Goal: Task Accomplishment & Management: Manage account settings

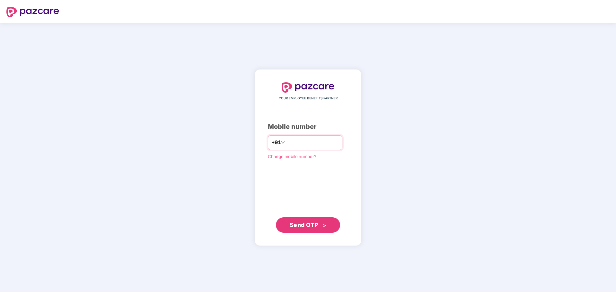
click at [321, 143] on input "number" at bounding box center [312, 143] width 53 height 10
type input "**********"
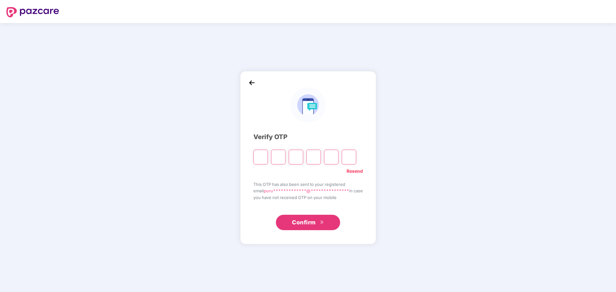
type input "*"
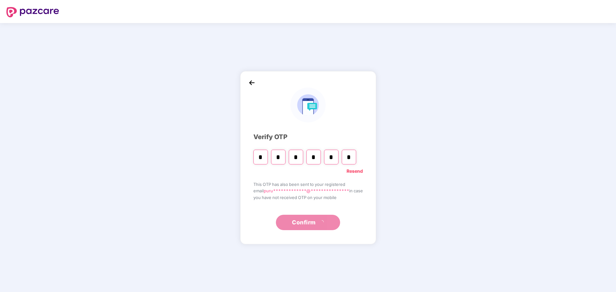
type input "*"
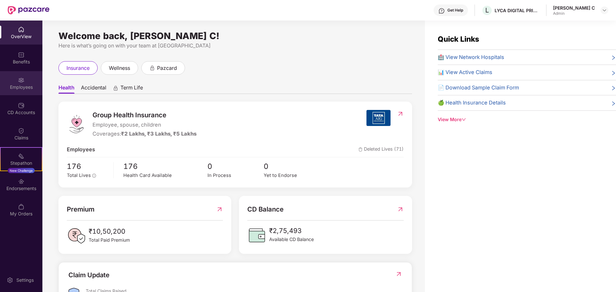
click at [24, 82] on div "Employees" at bounding box center [21, 83] width 42 height 24
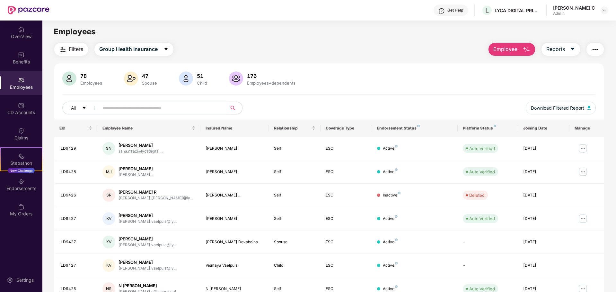
click at [505, 48] on span "Employee" at bounding box center [505, 49] width 24 height 8
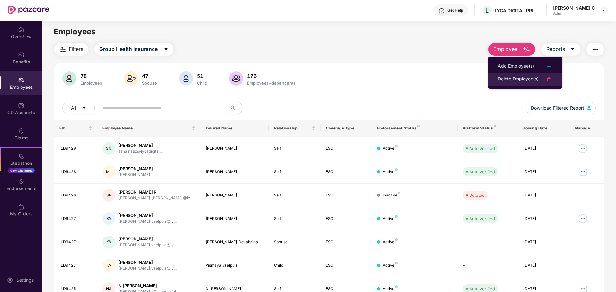
click at [516, 79] on div "Delete Employee(s)" at bounding box center [518, 79] width 41 height 8
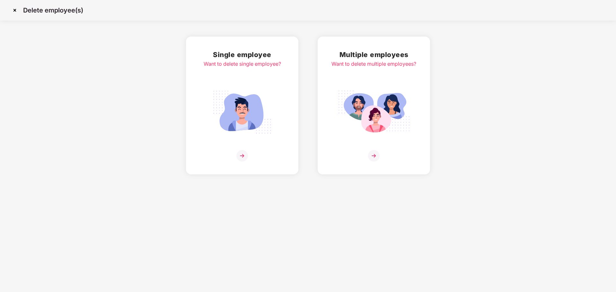
click at [243, 158] on img at bounding box center [242, 156] width 12 height 12
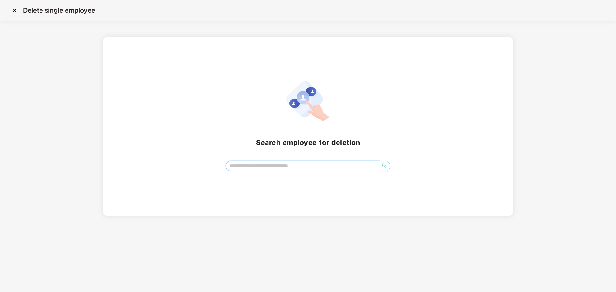
click at [252, 165] on input "search" at bounding box center [303, 166] width 154 height 10
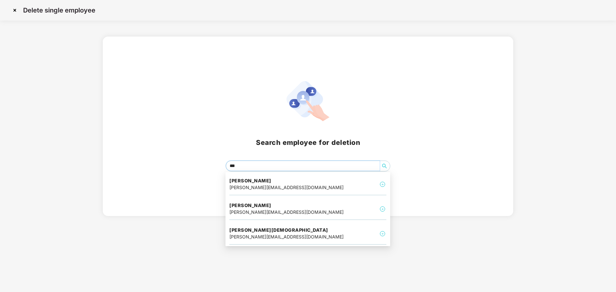
type input "****"
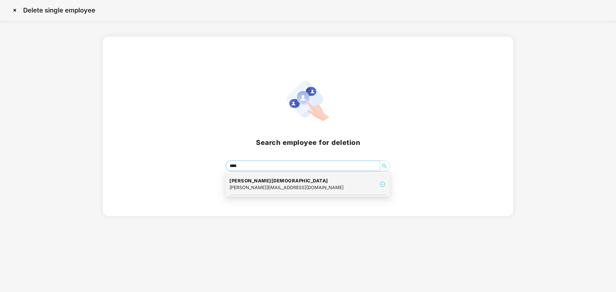
click at [317, 184] on div "[PERSON_NAME] Vijitha [EMAIL_ADDRESS][DOMAIN_NAME]" at bounding box center [307, 185] width 157 height 22
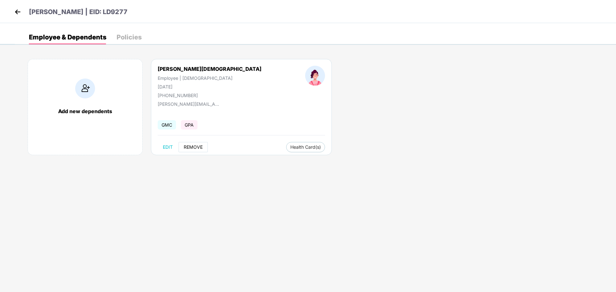
click at [196, 149] on span "REMOVE" at bounding box center [193, 147] width 19 height 5
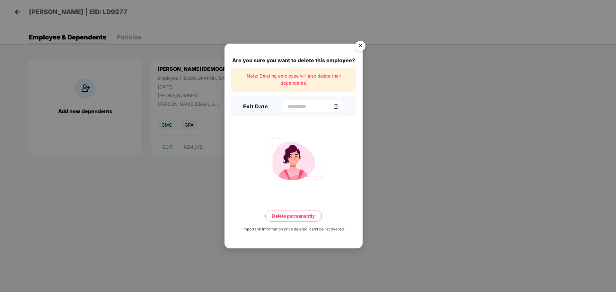
click at [338, 107] on img at bounding box center [335, 106] width 5 height 5
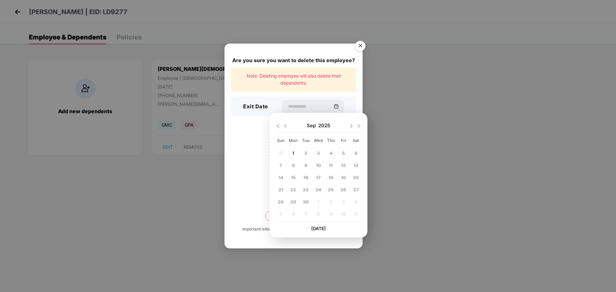
click at [285, 126] on img at bounding box center [285, 126] width 5 height 5
click at [332, 189] on span "21" at bounding box center [330, 189] width 5 height 5
type input "**********"
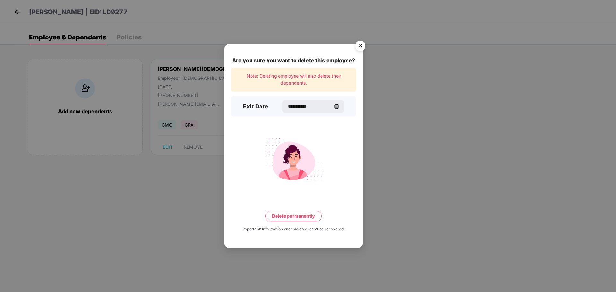
click at [301, 214] on button "Delete permanently" at bounding box center [293, 216] width 56 height 11
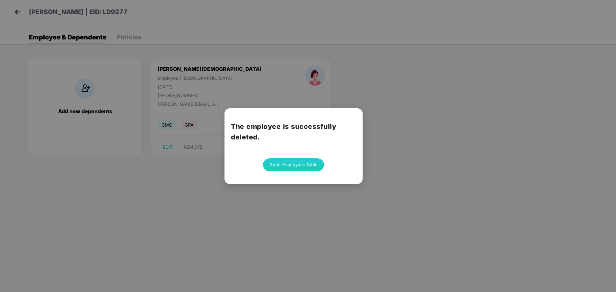
click at [296, 161] on button "Go to Employees Table" at bounding box center [293, 165] width 61 height 13
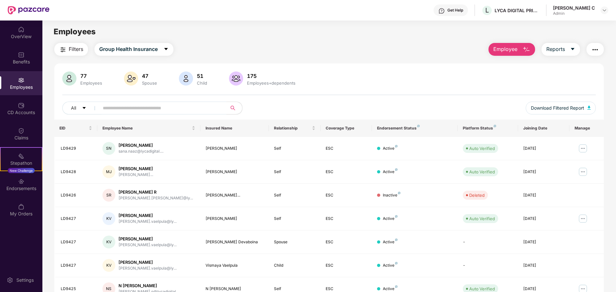
click at [510, 46] on span "Employee" at bounding box center [505, 49] width 24 height 8
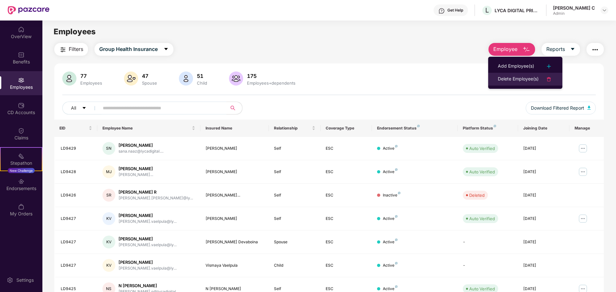
click at [521, 79] on div "Delete Employee(s)" at bounding box center [518, 79] width 41 height 8
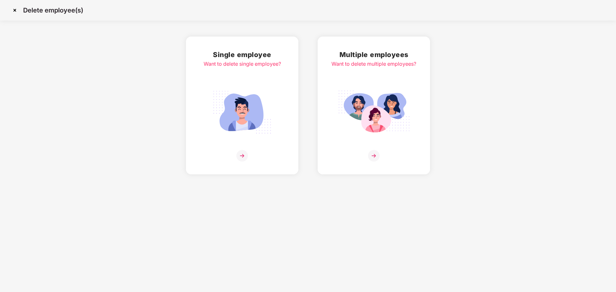
click at [245, 157] on img at bounding box center [242, 156] width 12 height 12
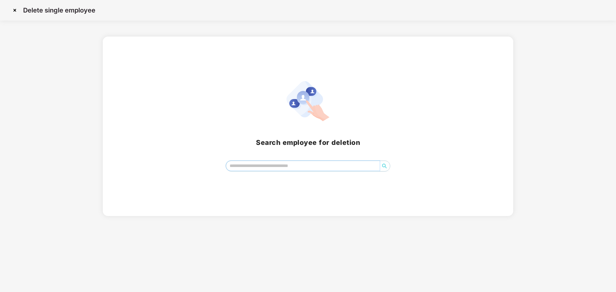
click at [247, 162] on input "search" at bounding box center [303, 166] width 154 height 10
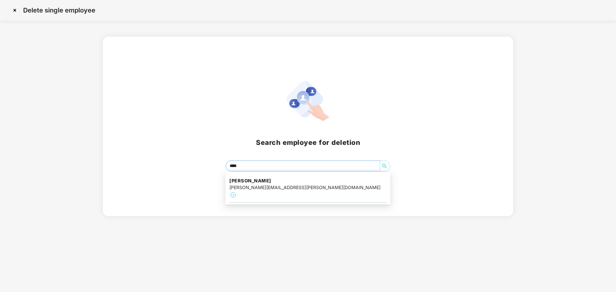
type input "*****"
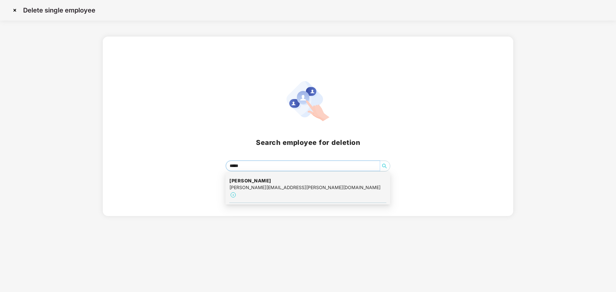
drag, startPoint x: 282, startPoint y: 196, endPoint x: 283, endPoint y: 192, distance: 4.4
click at [282, 195] on div "[PERSON_NAME] [PERSON_NAME][EMAIL_ADDRESS][PERSON_NAME][DOMAIN_NAME]" at bounding box center [307, 188] width 165 height 32
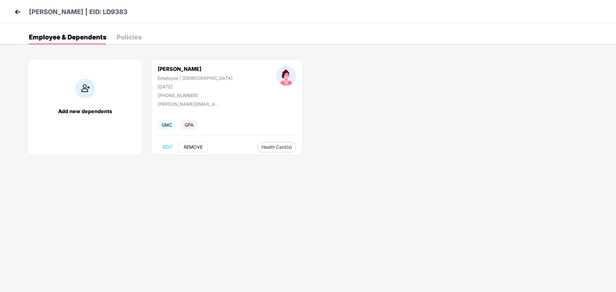
click at [191, 146] on span "REMOVE" at bounding box center [193, 147] width 19 height 5
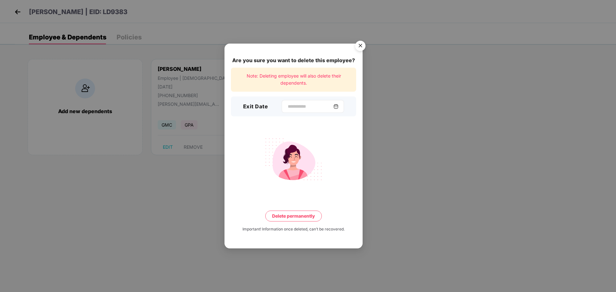
click at [338, 107] on img at bounding box center [335, 106] width 5 height 5
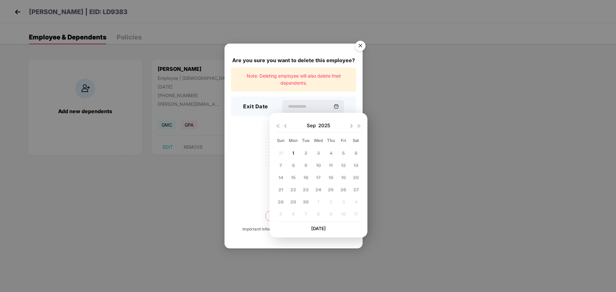
click at [286, 125] on img at bounding box center [285, 126] width 5 height 5
click at [344, 189] on span "22" at bounding box center [343, 189] width 6 height 5
type input "**********"
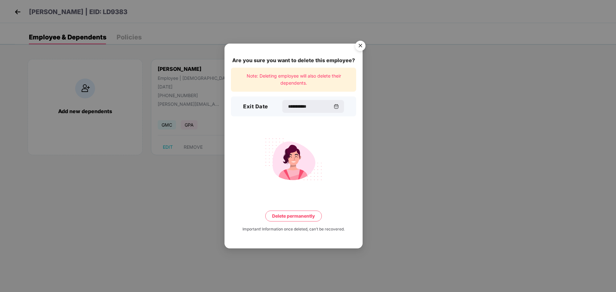
click at [303, 217] on button "Delete permanently" at bounding box center [293, 216] width 56 height 11
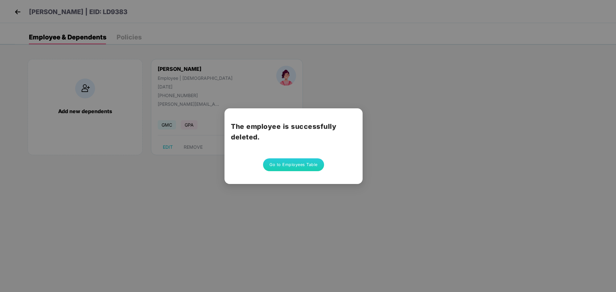
click at [290, 165] on button "Go to Employees Table" at bounding box center [293, 165] width 61 height 13
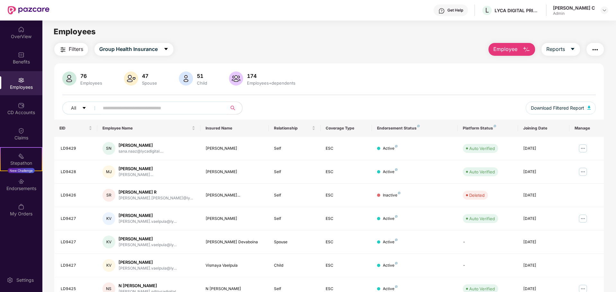
click at [506, 51] on span "Employee" at bounding box center [505, 49] width 24 height 8
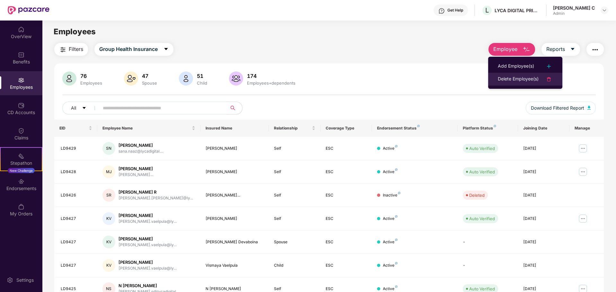
click at [523, 77] on div "Delete Employee(s)" at bounding box center [518, 79] width 41 height 8
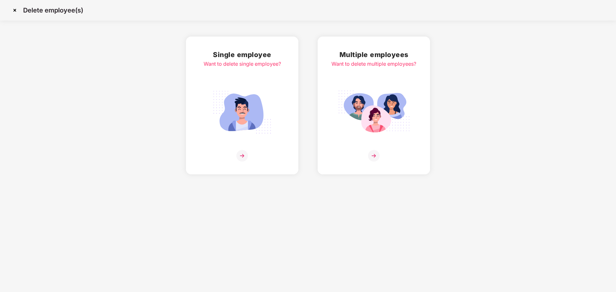
click at [243, 151] on img at bounding box center [242, 156] width 12 height 12
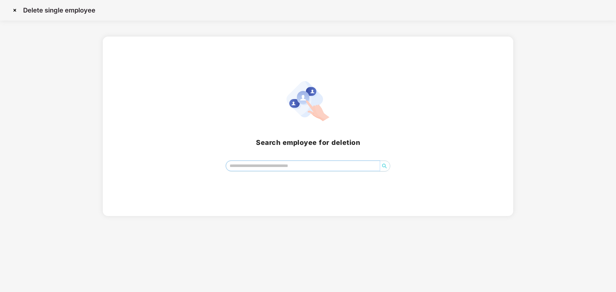
click at [258, 166] on input "search" at bounding box center [303, 166] width 154 height 10
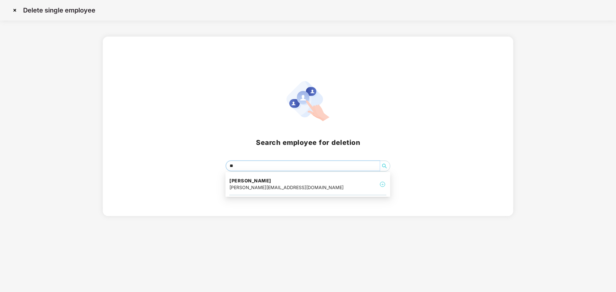
type input "*"
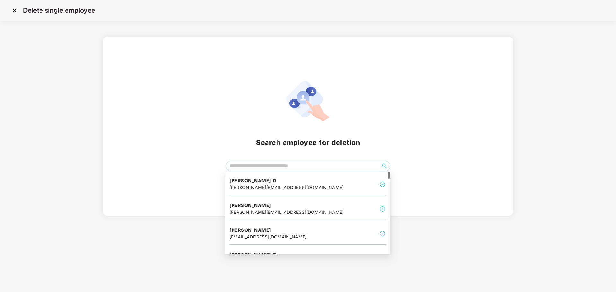
click at [217, 116] on div "Search employee for deletion" at bounding box center [307, 126] width 395 height 91
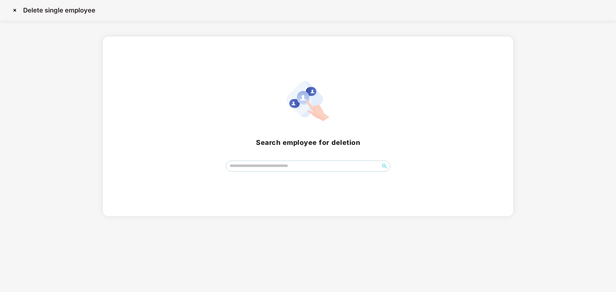
click at [14, 9] on img at bounding box center [15, 10] width 10 height 10
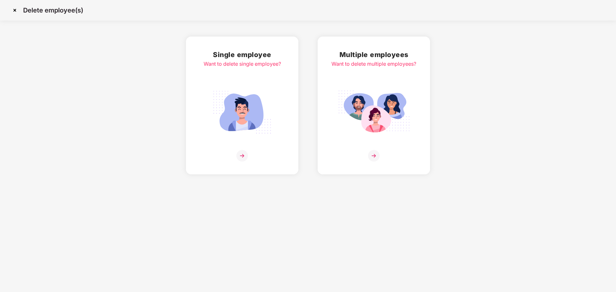
click at [12, 8] on img at bounding box center [15, 10] width 10 height 10
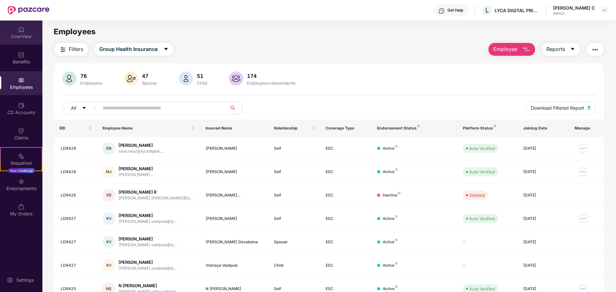
click at [17, 36] on div "OverView" at bounding box center [21, 36] width 42 height 6
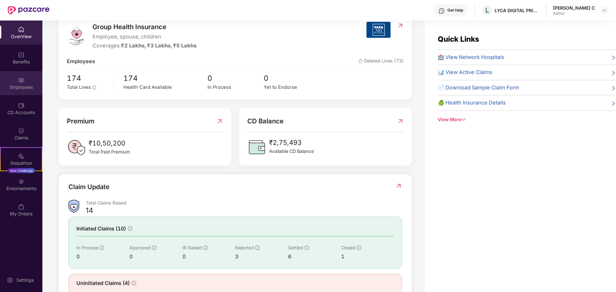
scroll to position [109, 0]
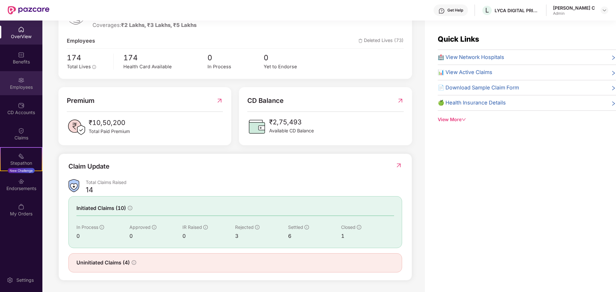
click at [15, 88] on div "Employees" at bounding box center [21, 87] width 42 height 6
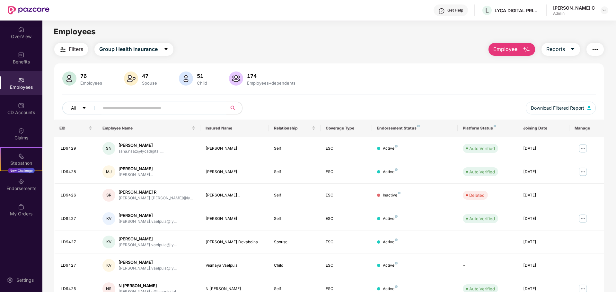
click at [85, 109] on icon "caret-down" at bounding box center [84, 108] width 4 height 4
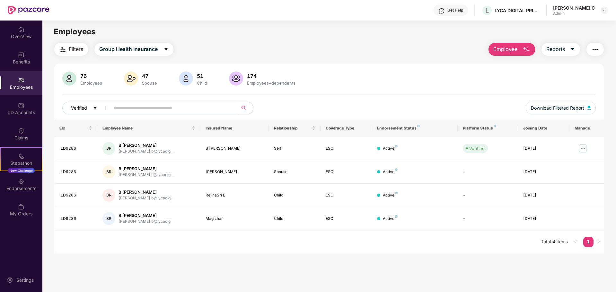
click at [92, 111] on button "Verified" at bounding box center [87, 108] width 50 height 13
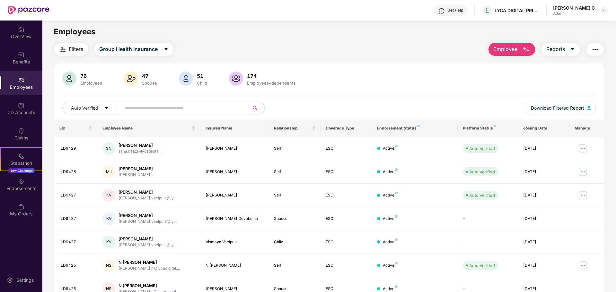
click at [577, 8] on div "[PERSON_NAME] C" at bounding box center [574, 8] width 42 height 6
click at [603, 8] on img at bounding box center [604, 10] width 5 height 5
click at [545, 34] on div "Logout" at bounding box center [573, 38] width 83 height 13
